Goal: Complete application form: Complete application form

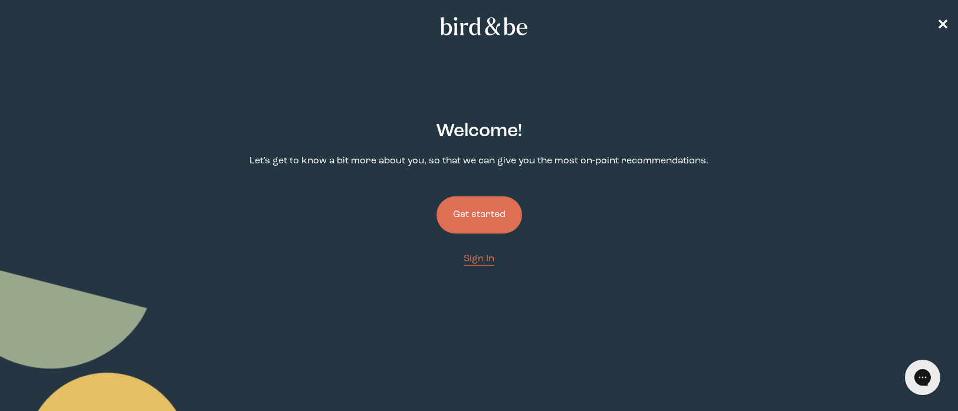
click at [461, 214] on button "Get started" at bounding box center [479, 214] width 86 height 37
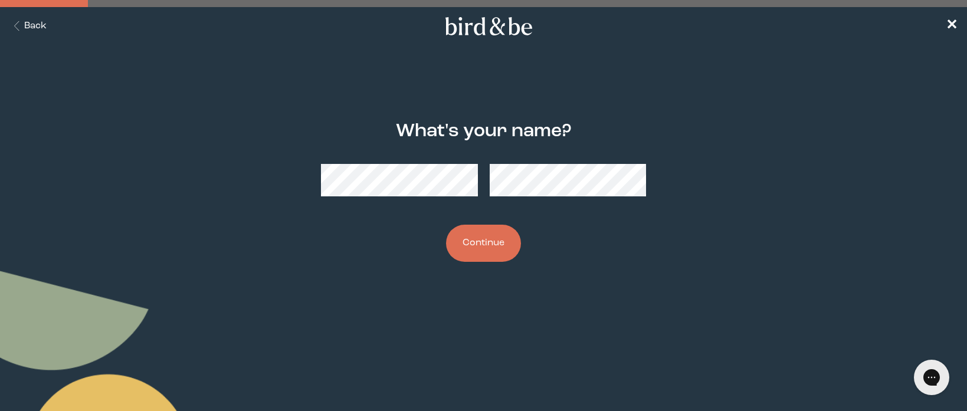
click at [502, 252] on button "Continue" at bounding box center [483, 243] width 75 height 37
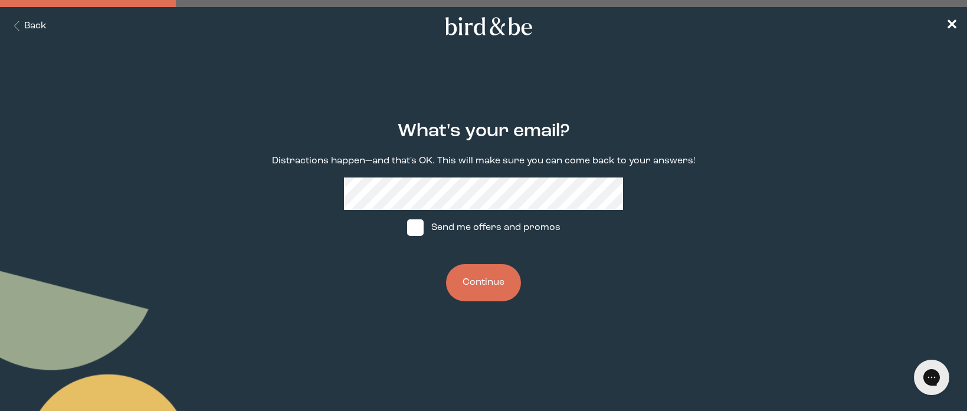
click at [479, 280] on button "Continue" at bounding box center [483, 282] width 75 height 37
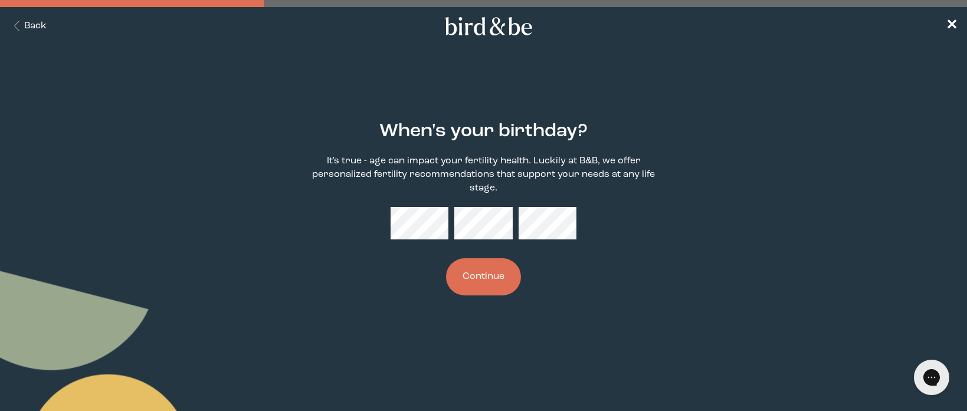
click at [446, 258] on button "Continue" at bounding box center [483, 276] width 75 height 37
click at [554, 330] on body "plus-circle minus-circle close-circle Bird & Be Logo Bird & Be Logo arrow-left …" at bounding box center [483, 205] width 967 height 411
click at [492, 278] on button "Continue" at bounding box center [483, 276] width 75 height 37
click at [488, 258] on button "Continue" at bounding box center [483, 276] width 75 height 37
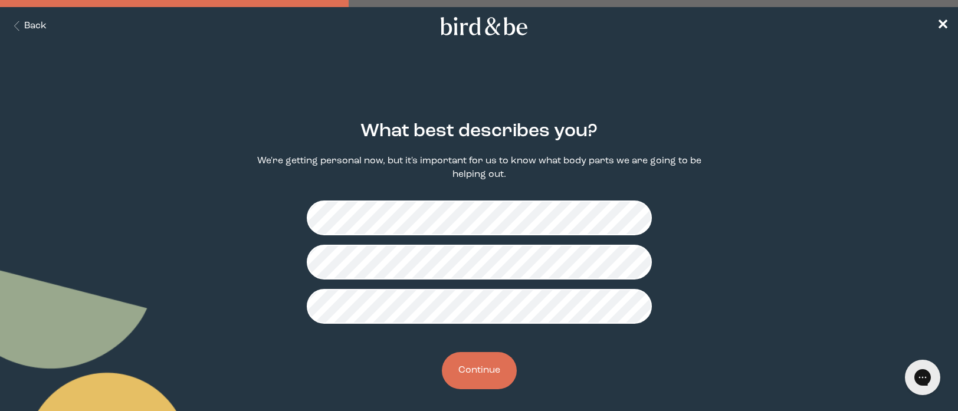
click at [495, 380] on button "Continue" at bounding box center [479, 370] width 75 height 37
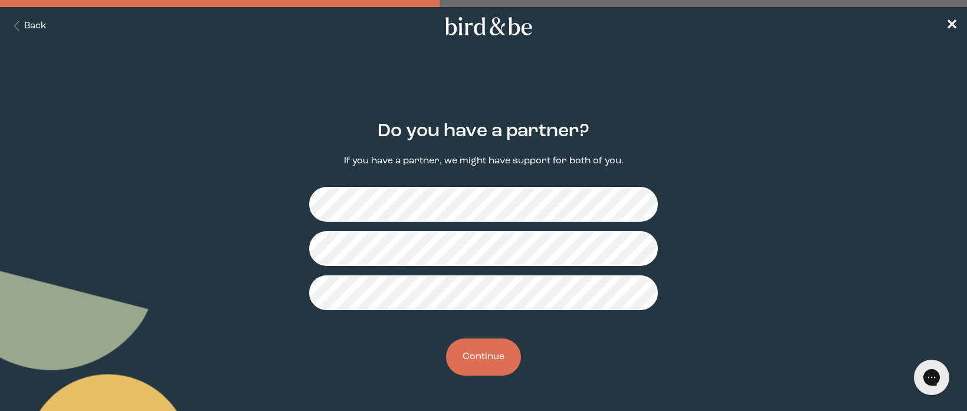
click at [486, 371] on button "Continue" at bounding box center [483, 357] width 75 height 37
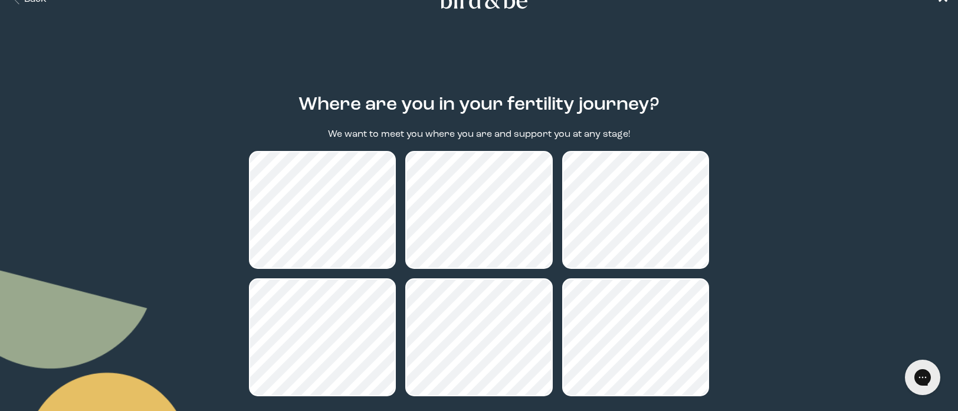
scroll to position [28, 0]
